Goal: Task Accomplishment & Management: Use online tool/utility

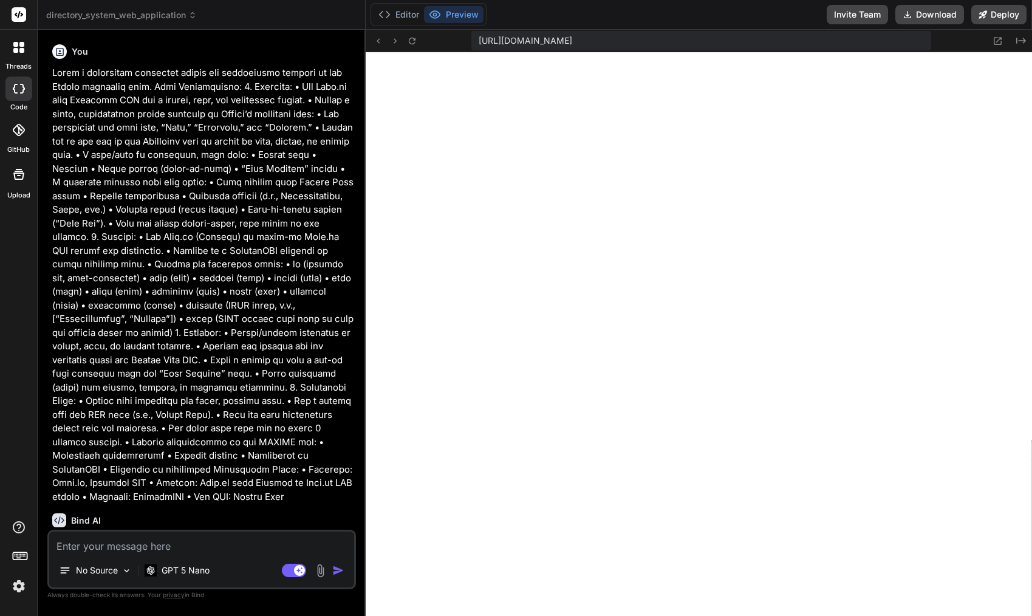
scroll to position [485, 0]
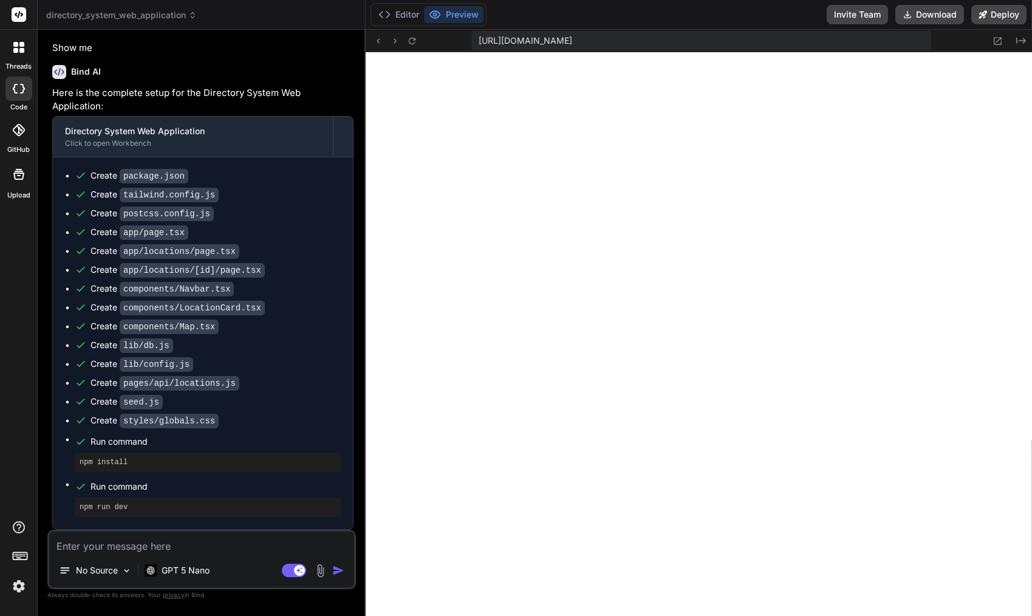
click at [89, 464] on pre "npm install" at bounding box center [208, 463] width 256 height 10
drag, startPoint x: 89, startPoint y: 464, endPoint x: 115, endPoint y: 463, distance: 26.8
click at [107, 465] on pre "npm install" at bounding box center [208, 463] width 256 height 10
click at [17, 58] on div at bounding box center [19, 48] width 26 height 26
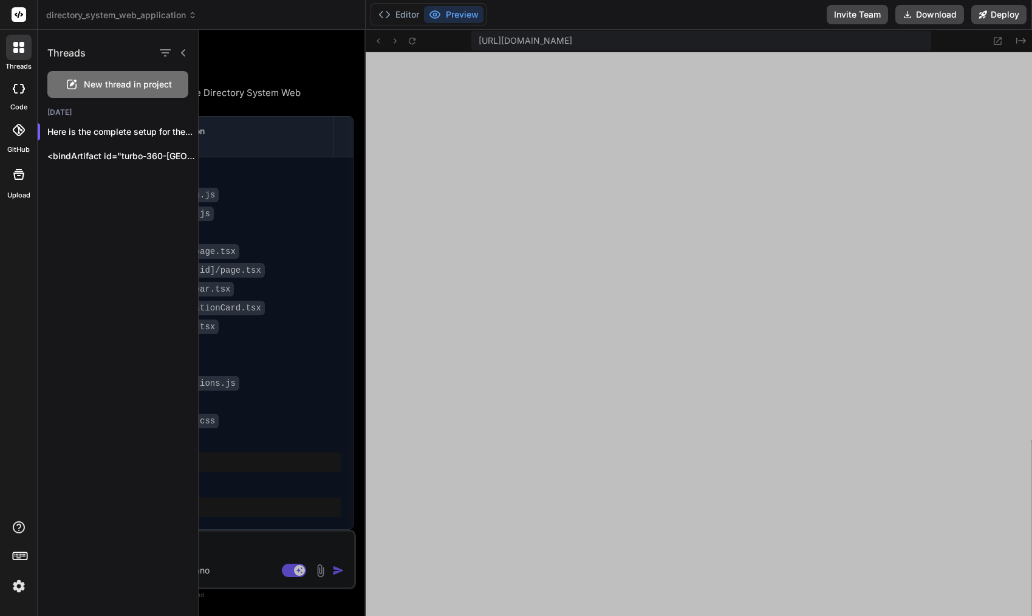
click at [16, 131] on icon at bounding box center [19, 130] width 12 height 12
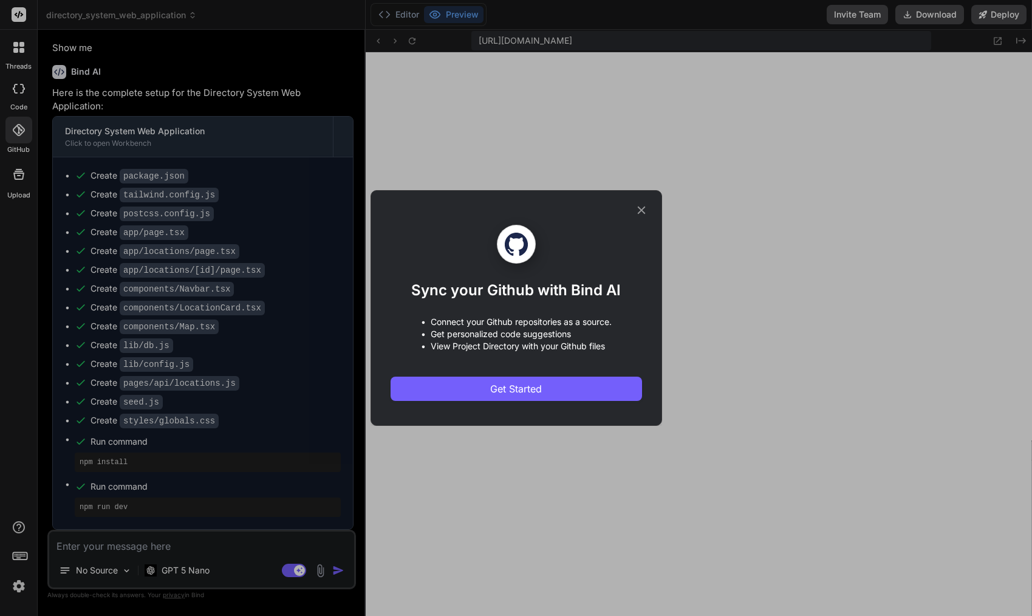
click at [13, 187] on div "Sync your Github with Bind AI • Connect your Github repositories as a source. •…" at bounding box center [516, 308] width 1032 height 616
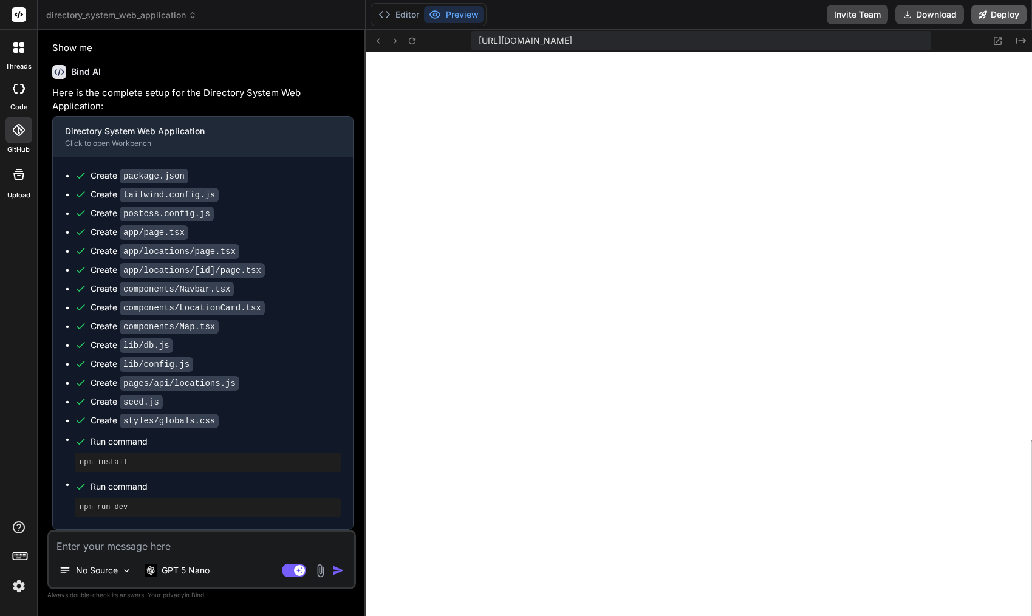
click at [989, 16] on button "Deploy" at bounding box center [999, 14] width 55 height 19
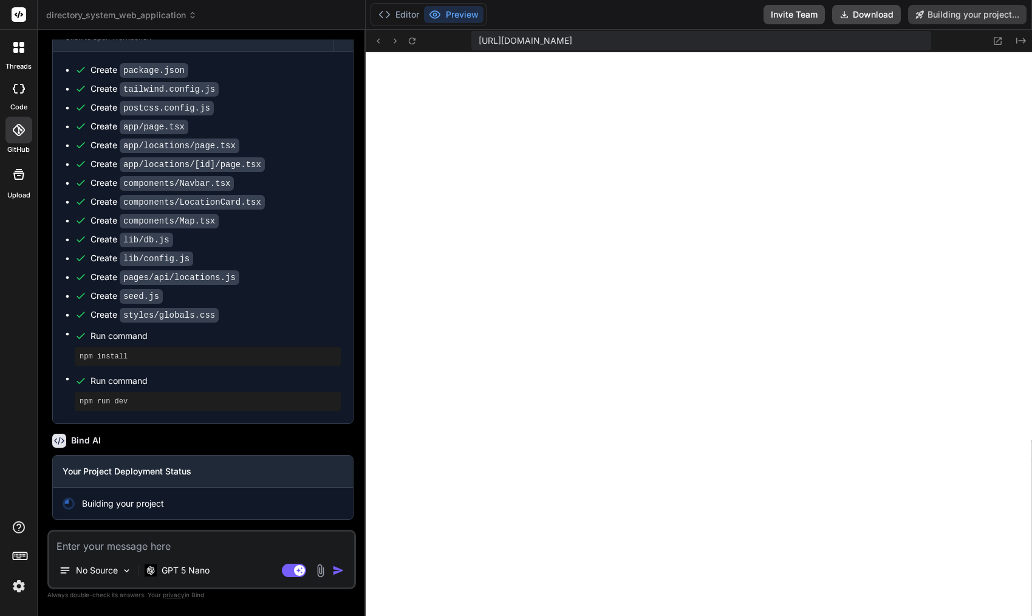
scroll to position [496, 0]
click at [380, 39] on icon at bounding box center [378, 41] width 10 height 10
click at [849, 14] on icon at bounding box center [845, 15] width 10 height 10
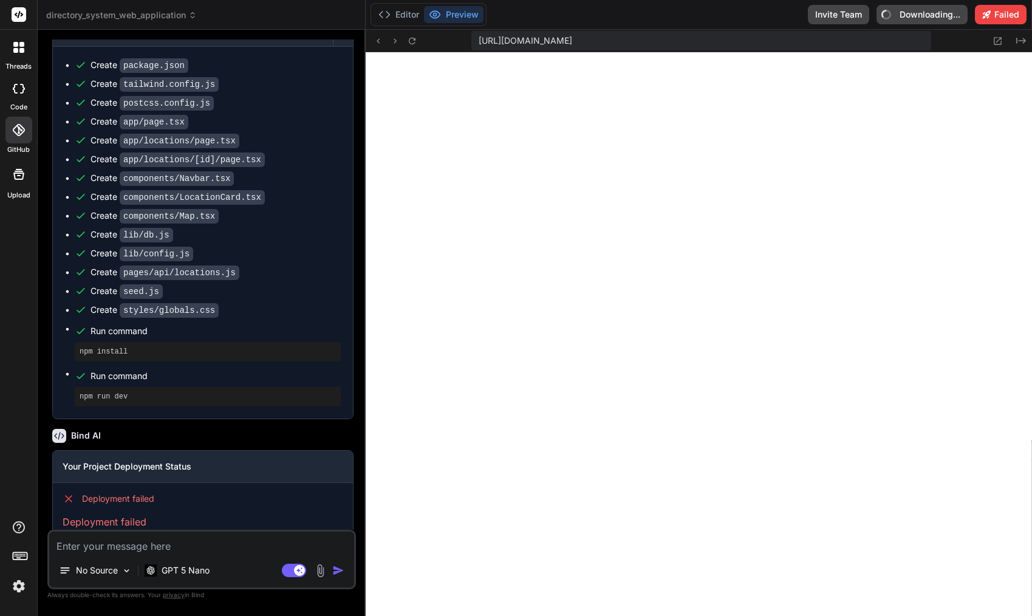
type textarea "x"
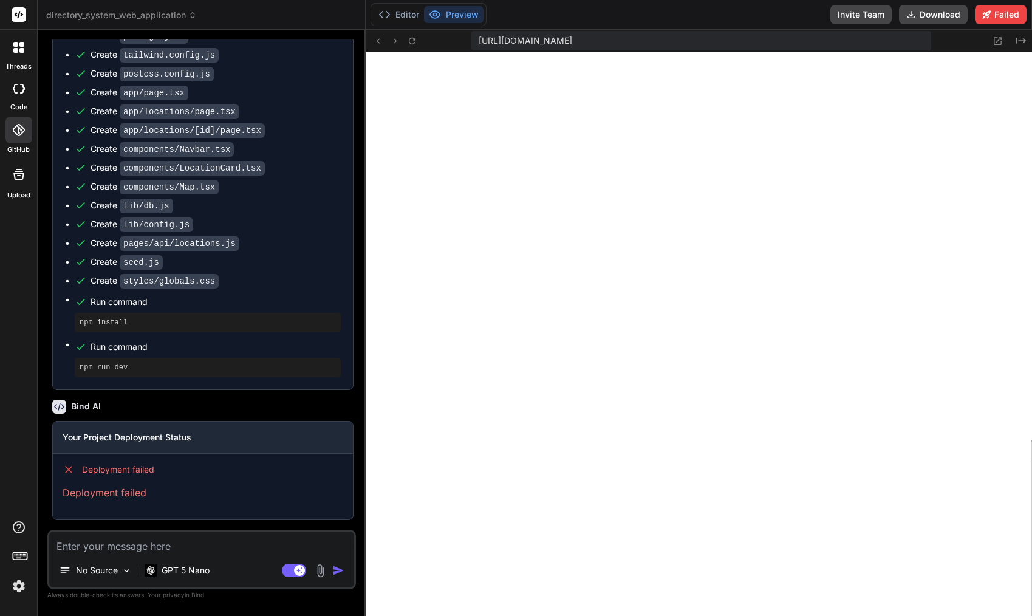
click at [22, 13] on rect at bounding box center [19, 14] width 15 height 15
click at [16, 43] on icon at bounding box center [15, 44] width 5 height 5
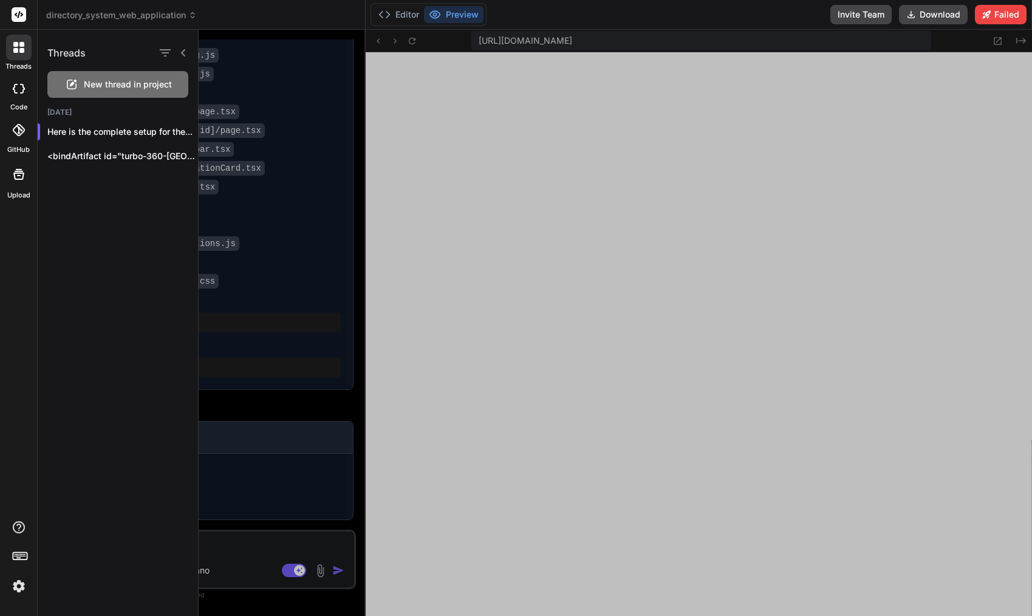
click at [26, 589] on img at bounding box center [19, 586] width 21 height 21
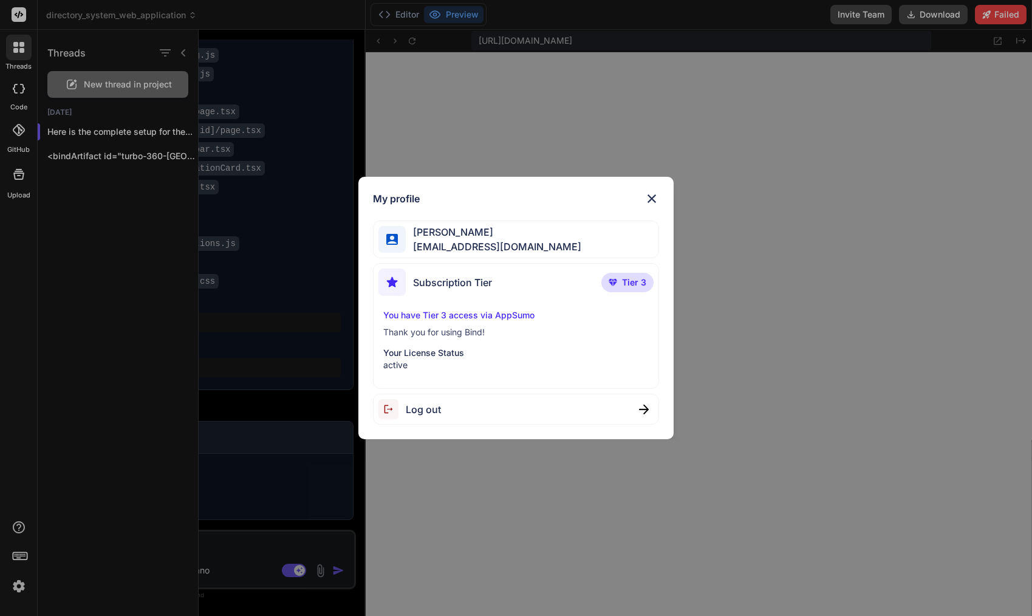
click at [484, 314] on p "You have Tier 3 access via AppSumo" at bounding box center [516, 315] width 266 height 12
click at [431, 348] on p "Your License Status" at bounding box center [516, 353] width 266 height 12
click at [631, 279] on span "Tier 3" at bounding box center [634, 282] width 24 height 12
click at [651, 198] on img at bounding box center [652, 198] width 15 height 15
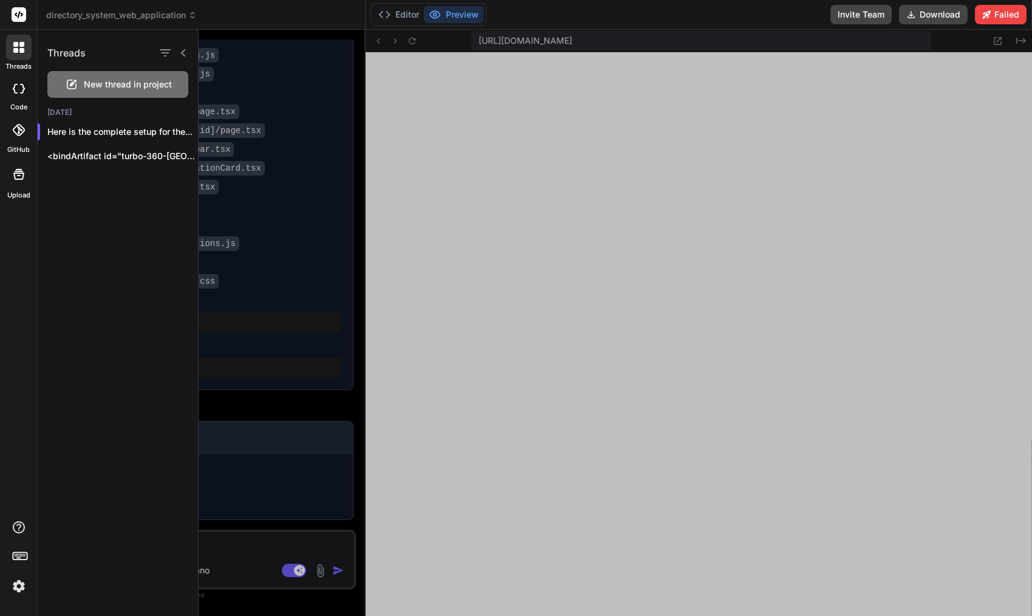
click at [11, 15] on div at bounding box center [18, 15] width 37 height 30
click at [19, 15] on rect at bounding box center [19, 14] width 15 height 15
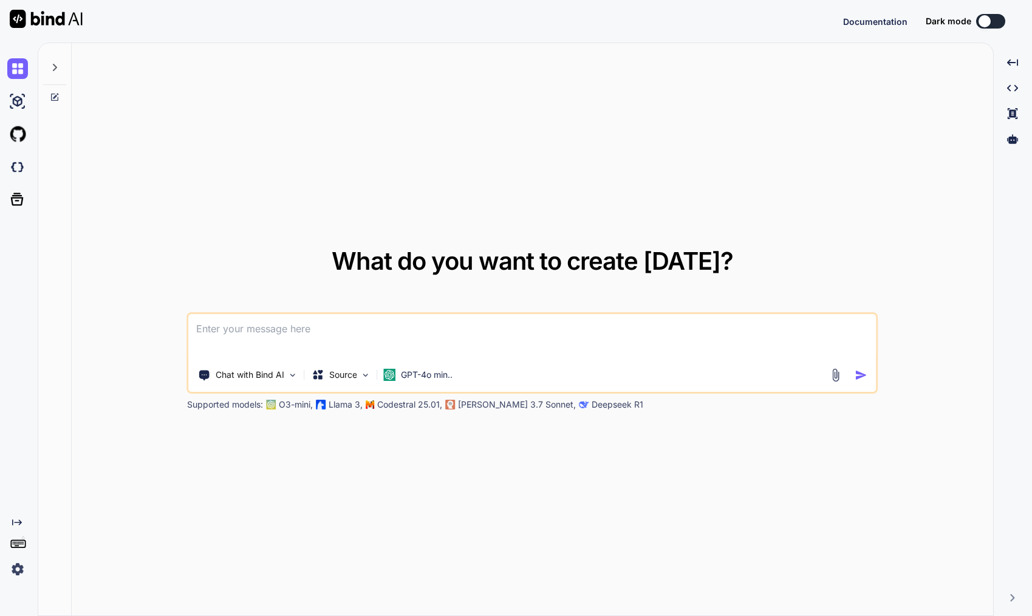
click at [52, 97] on icon at bounding box center [55, 97] width 10 height 10
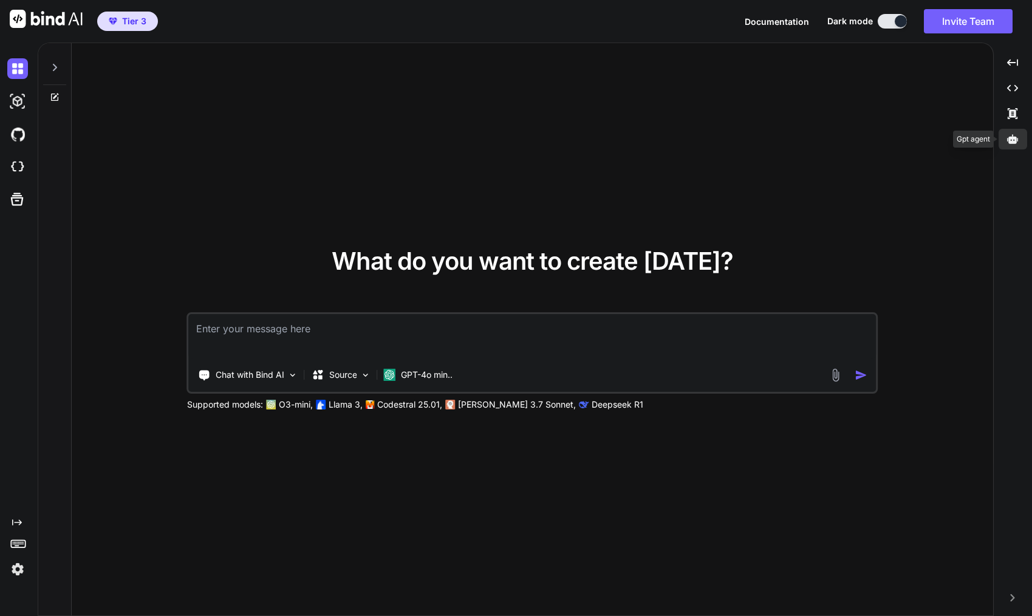
click at [1012, 139] on icon at bounding box center [1012, 139] width 11 height 11
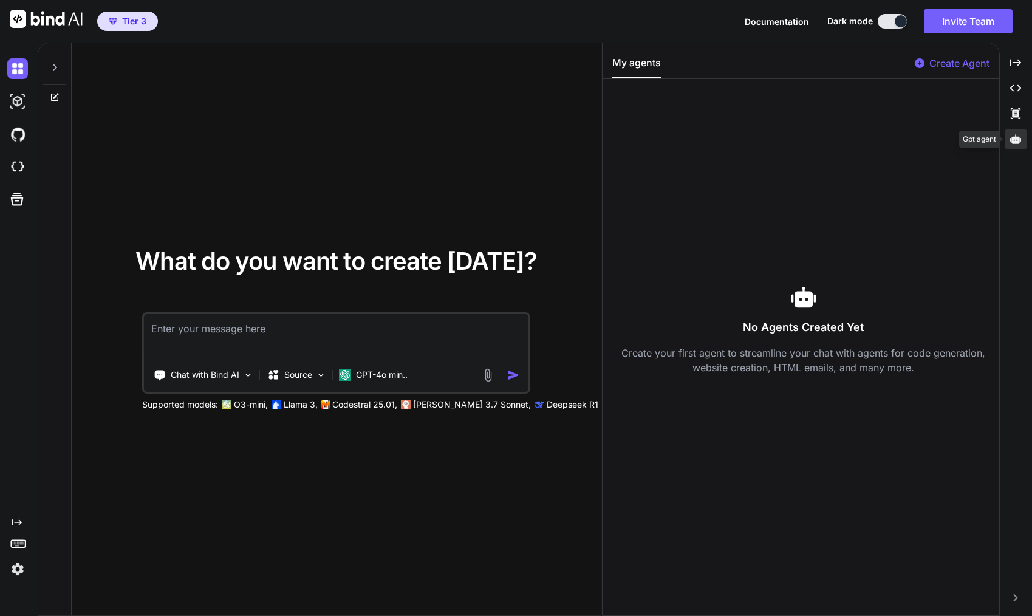
click at [1012, 139] on icon at bounding box center [1015, 139] width 11 height 11
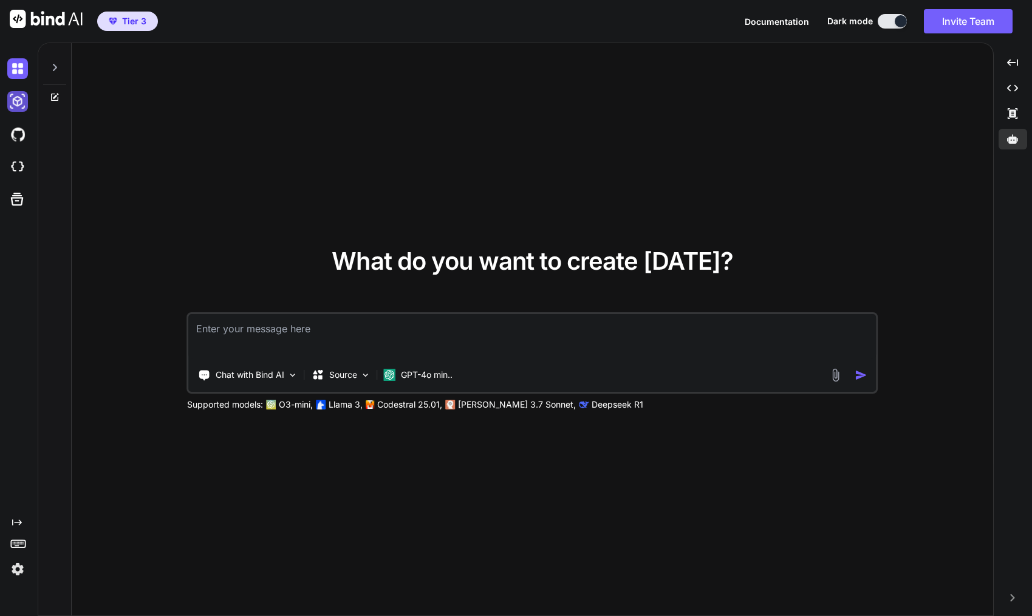
click at [26, 101] on img at bounding box center [17, 101] width 21 height 21
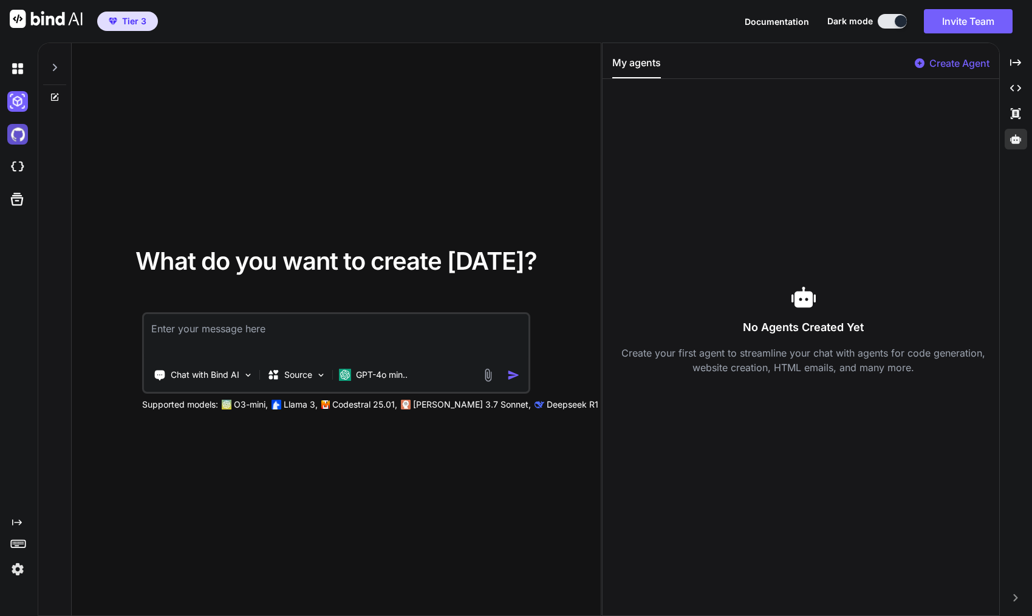
click at [18, 132] on img at bounding box center [17, 134] width 21 height 21
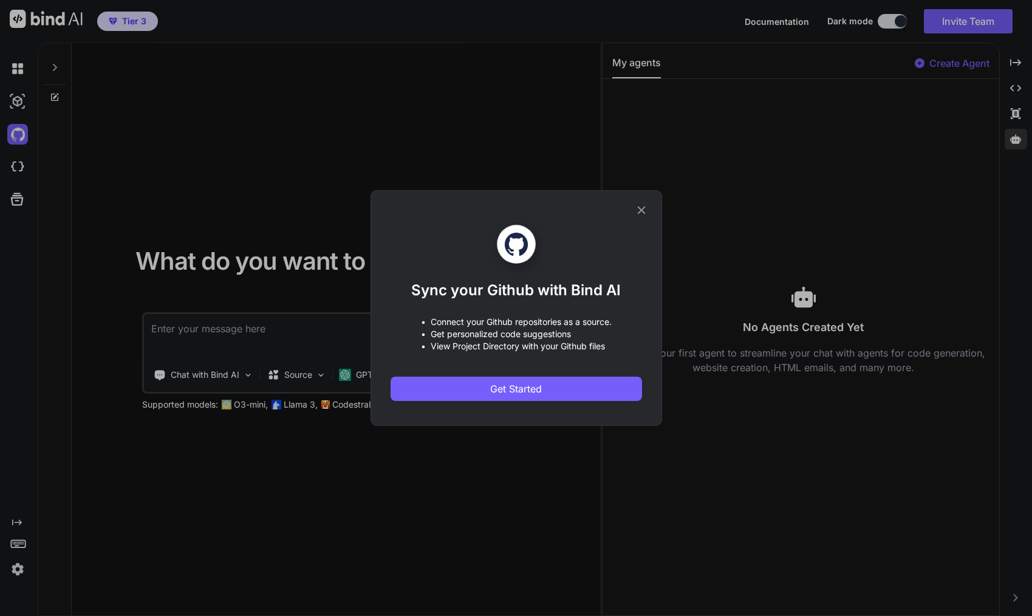
drag, startPoint x: 643, startPoint y: 210, endPoint x: 477, endPoint y: 199, distance: 166.2
click at [643, 210] on icon at bounding box center [641, 210] width 13 height 13
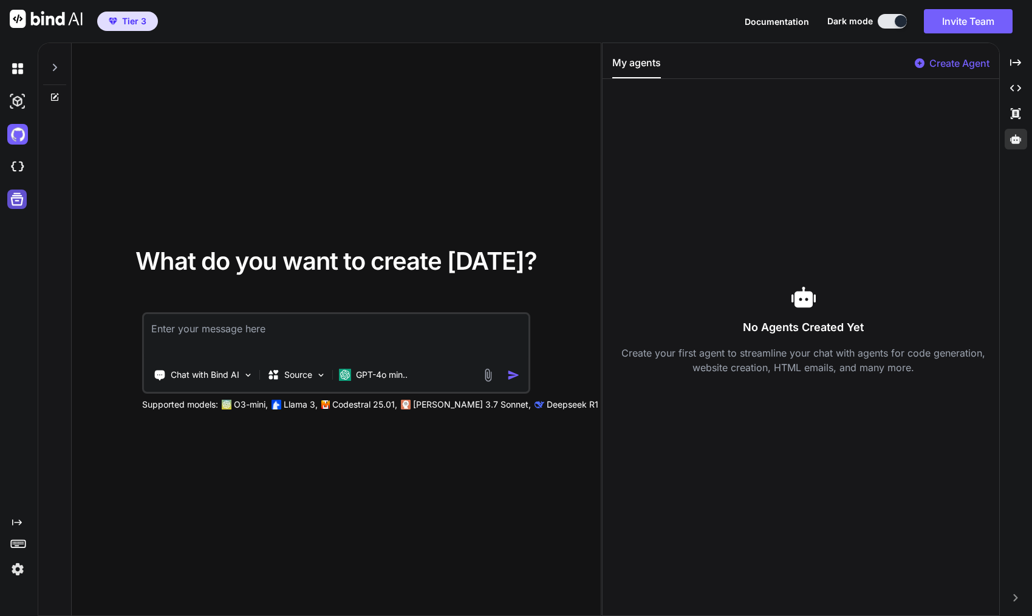
click at [16, 202] on icon at bounding box center [17, 199] width 17 height 17
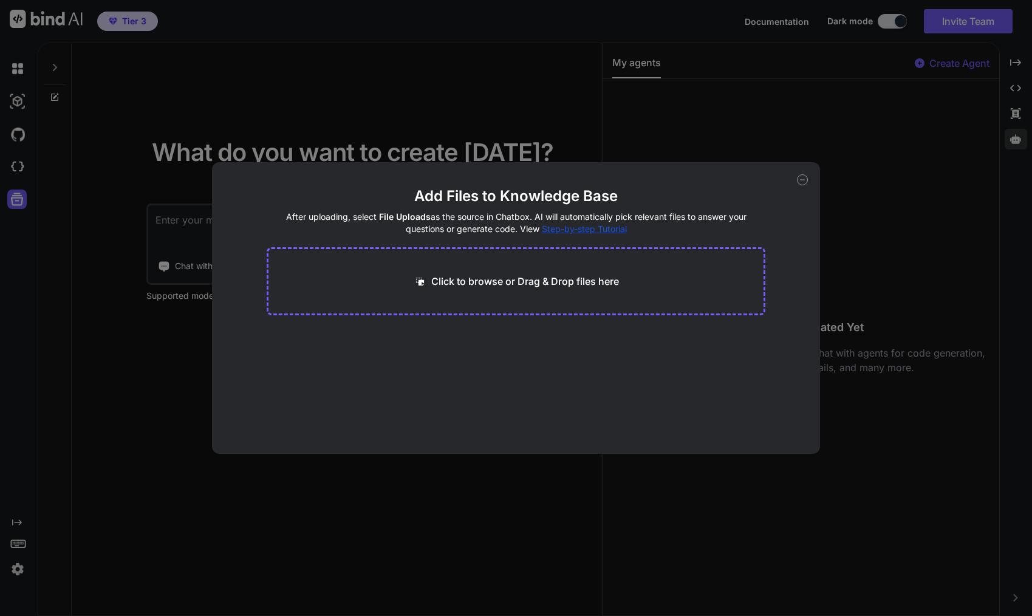
click at [21, 176] on div "Add Files to Knowledge Base After uploading, select File Uploads as the source …" at bounding box center [516, 308] width 1032 height 616
type textarea "x"
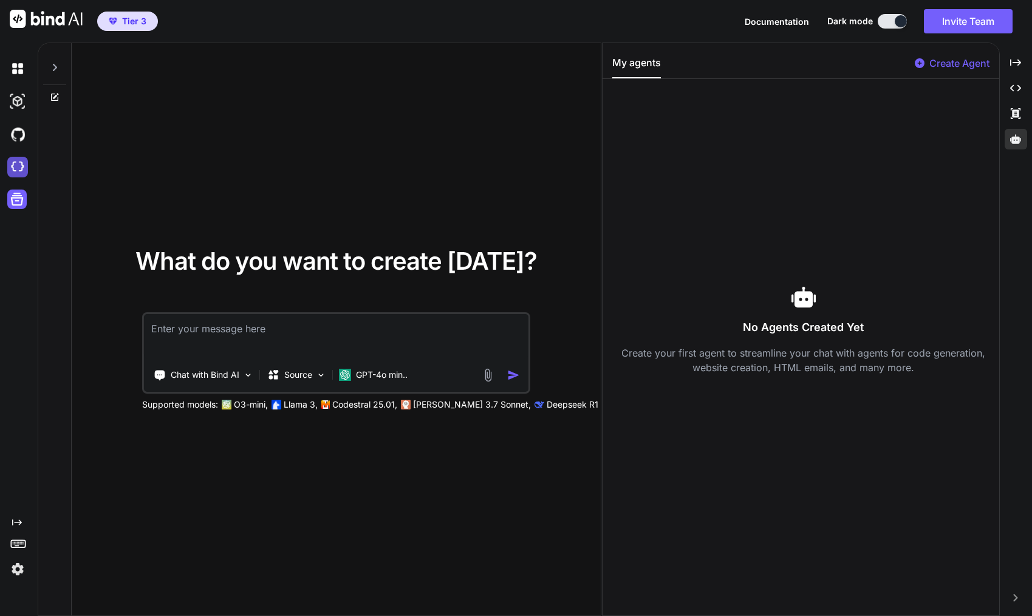
click at [24, 173] on img at bounding box center [17, 167] width 21 height 21
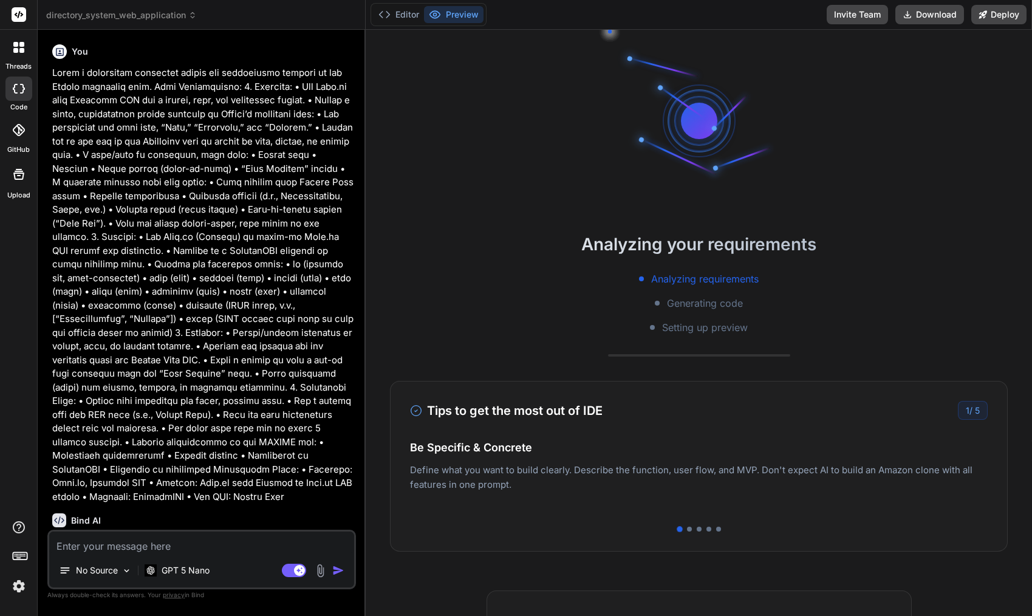
type textarea "x"
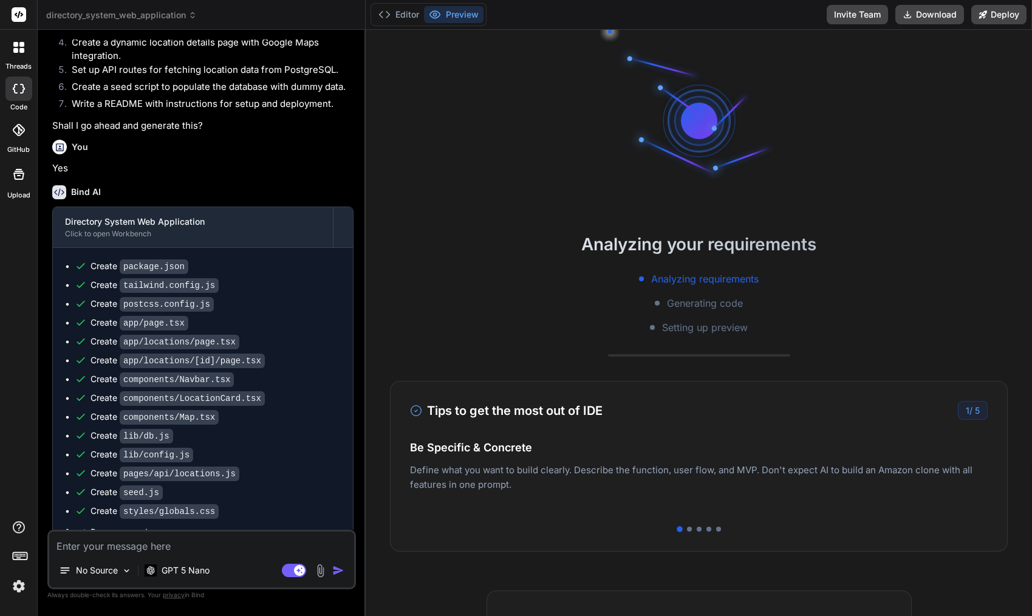
scroll to position [812, 0]
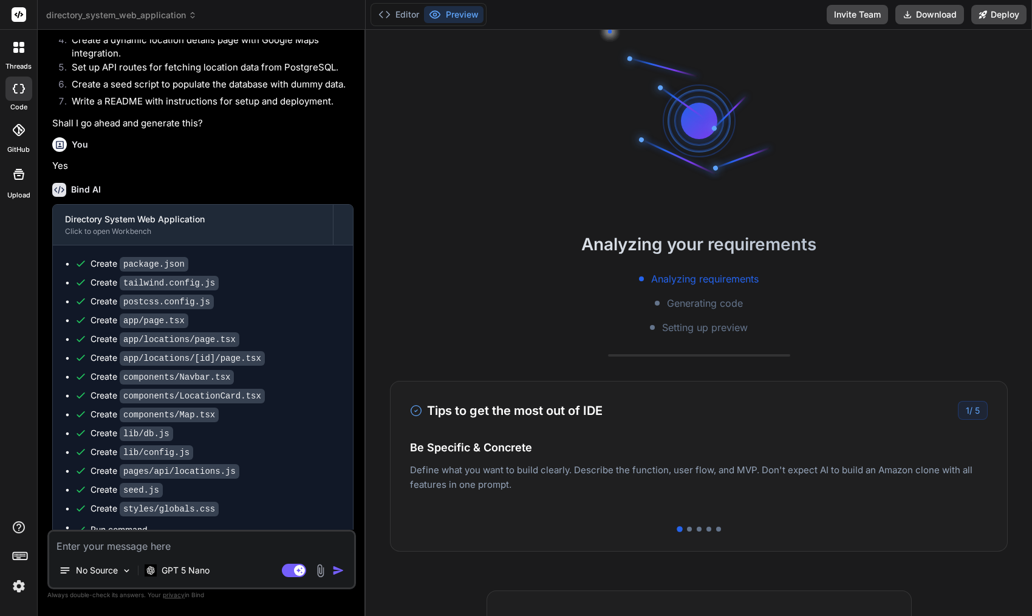
click at [86, 16] on span "directory_system_web_application" at bounding box center [121, 15] width 151 height 12
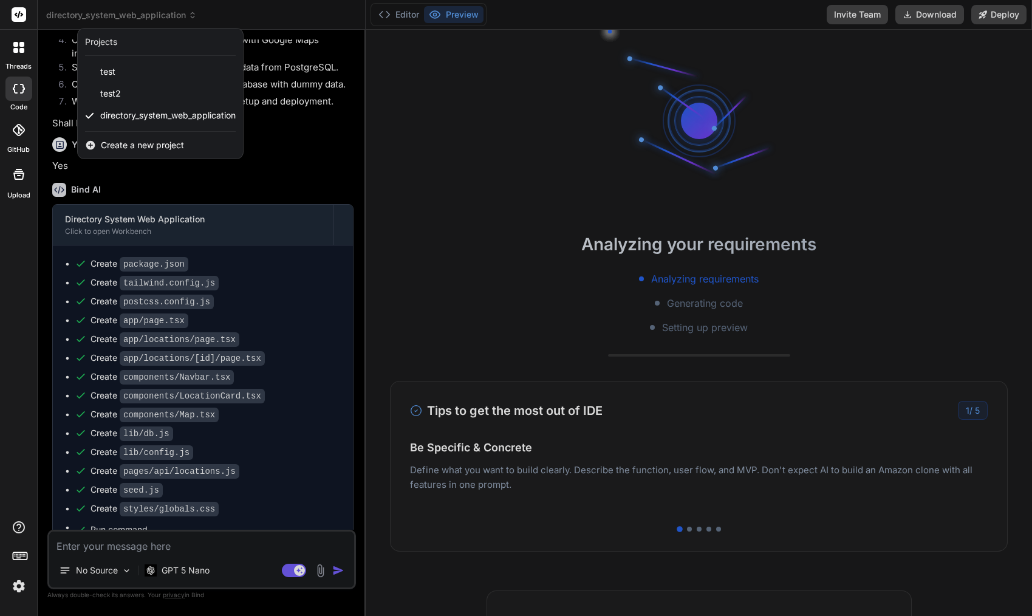
click at [114, 146] on span "Create a new project" at bounding box center [142, 145] width 83 height 12
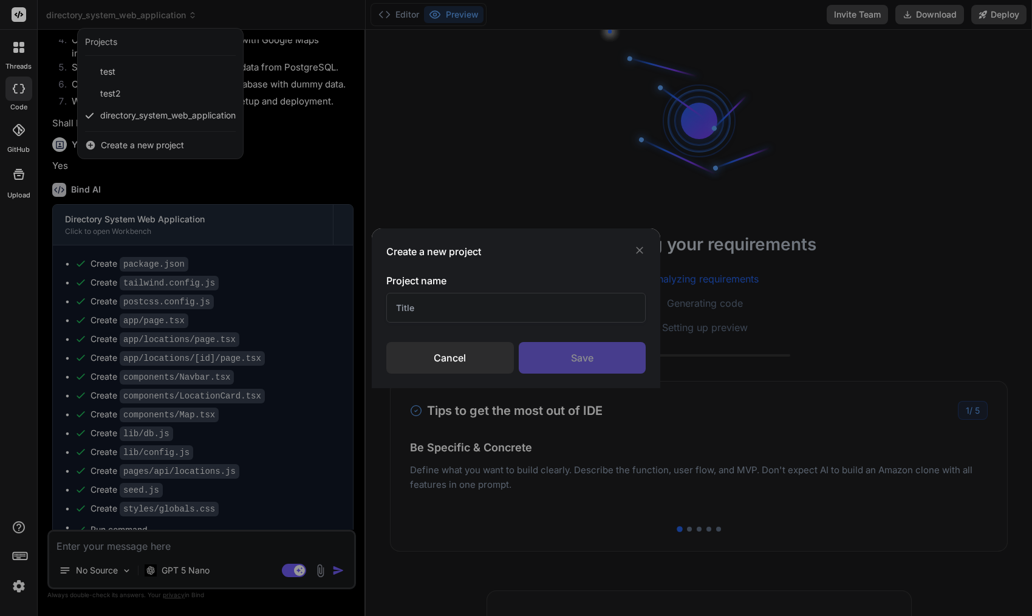
click at [481, 317] on input "text" at bounding box center [516, 308] width 260 height 30
type input "testtt"
click at [551, 351] on div "Save" at bounding box center [583, 358] width 128 height 32
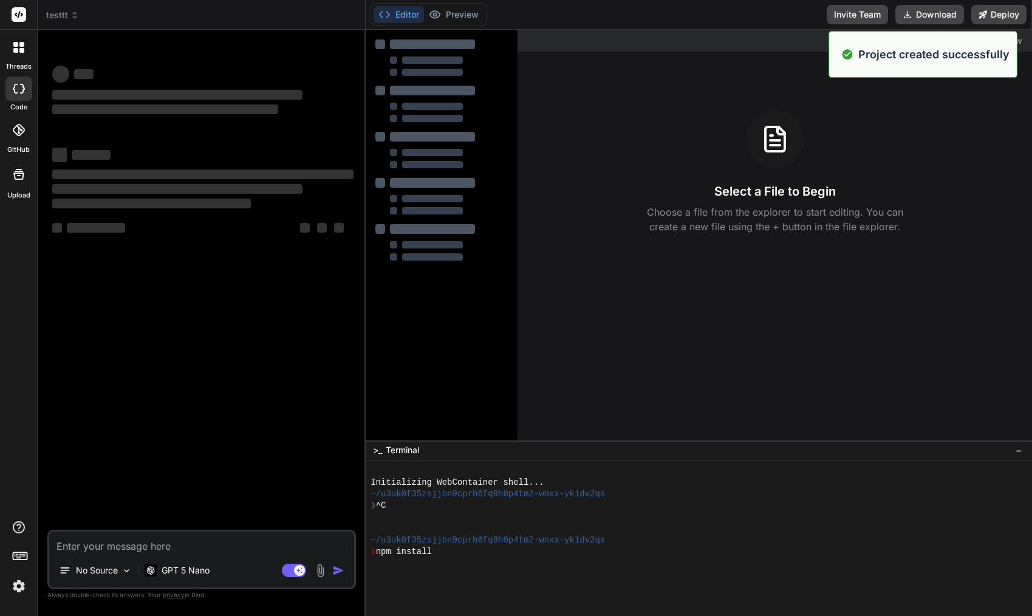
scroll to position [58, 0]
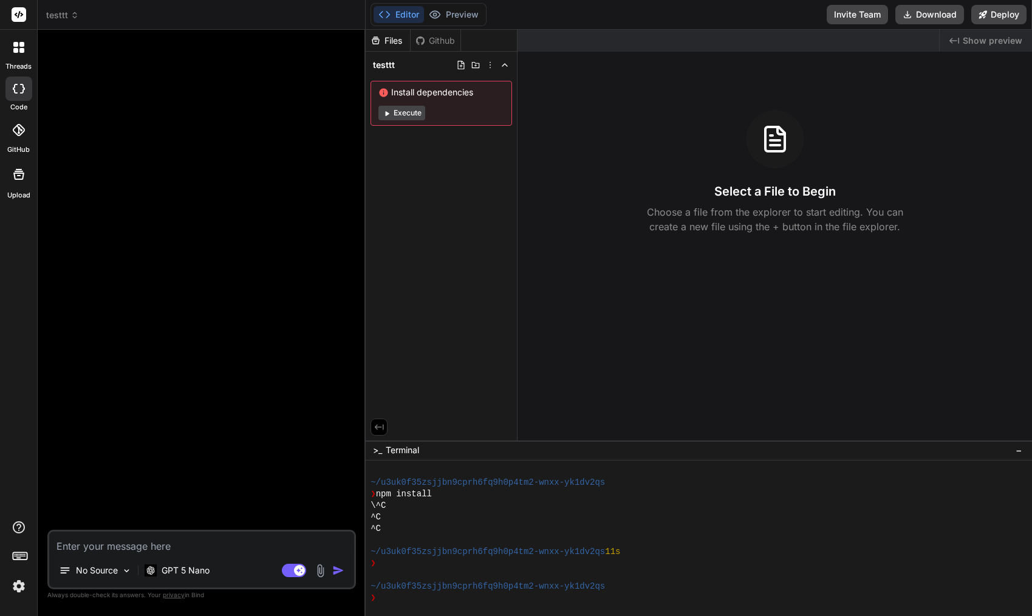
click at [403, 111] on button "Execute" at bounding box center [402, 113] width 47 height 15
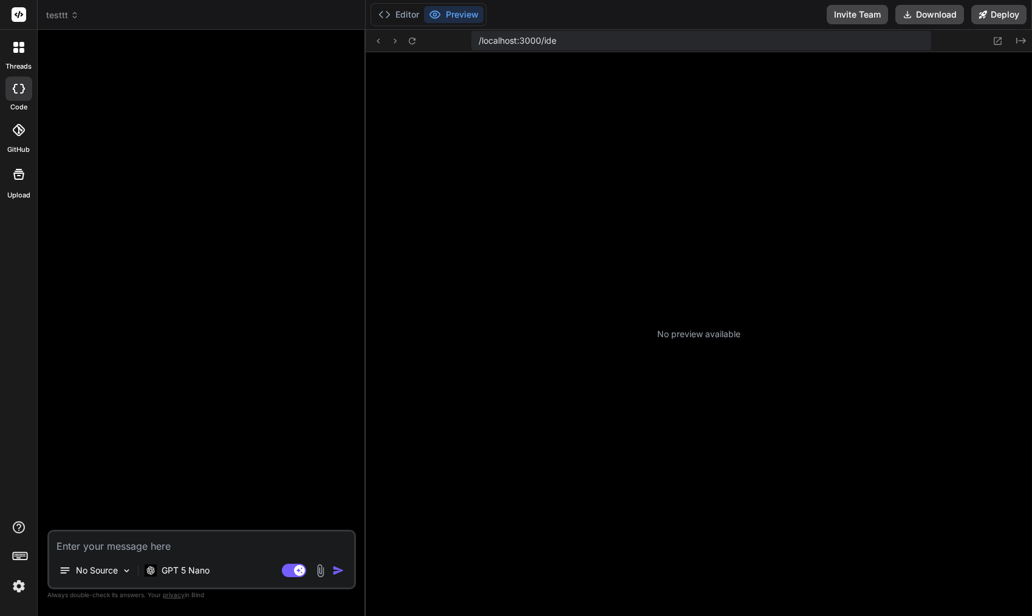
type textarea "x"
